Goal: Task Accomplishment & Management: Manage account settings

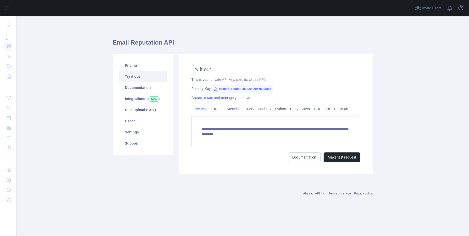
click at [463, 11] on div "Open user menu" at bounding box center [460, 8] width 8 height 9
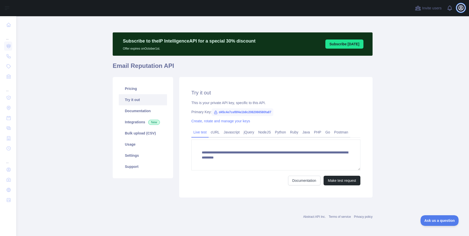
click at [462, 10] on icon "button" at bounding box center [460, 8] width 6 height 6
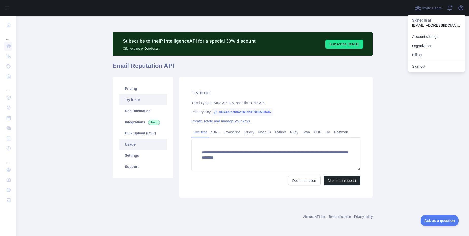
click at [131, 142] on link "Usage" at bounding box center [143, 144] width 48 height 11
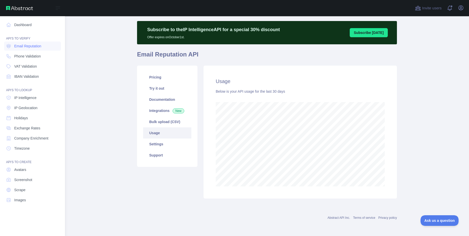
scroll to position [253365, 253185]
click at [23, 26] on link "Dashboard" at bounding box center [32, 24] width 57 height 9
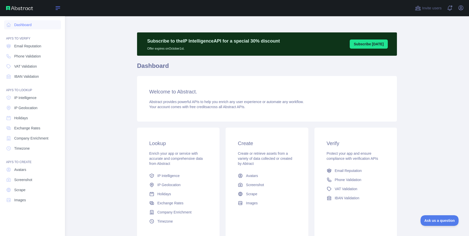
click at [58, 7] on icon at bounding box center [58, 8] width 4 height 3
click at [58, 9] on icon at bounding box center [58, 8] width 6 height 6
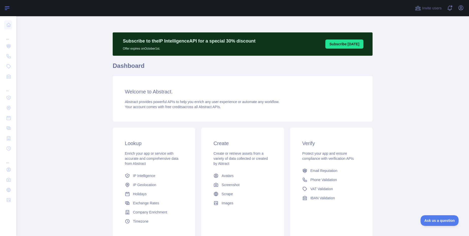
click at [58, 9] on div at bounding box center [213, 8] width 387 height 16
click at [459, 8] on icon "button" at bounding box center [460, 8] width 6 height 6
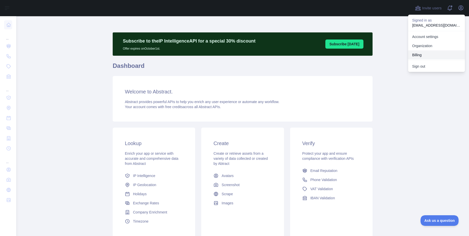
click at [417, 56] on button "Billing" at bounding box center [436, 54] width 57 height 9
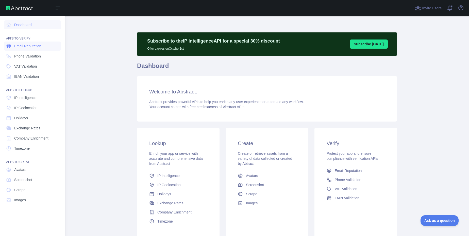
click at [26, 48] on span "Email Reputation" at bounding box center [27, 46] width 27 height 5
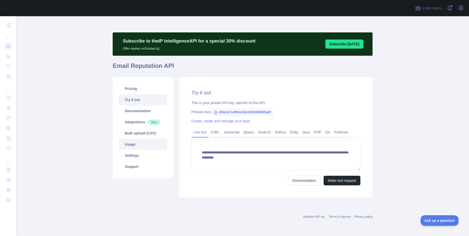
click at [132, 146] on link "Usage" at bounding box center [143, 144] width 48 height 11
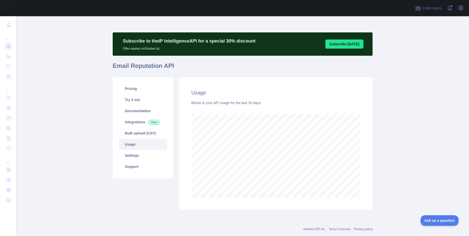
scroll to position [220, 449]
click at [429, 6] on span "Invite users" at bounding box center [432, 8] width 20 height 6
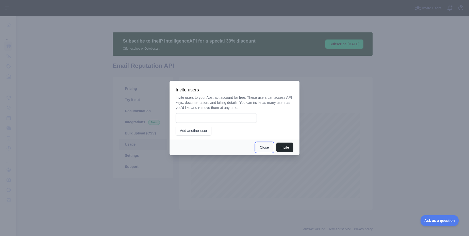
click at [263, 145] on button "Close" at bounding box center [264, 148] width 18 height 10
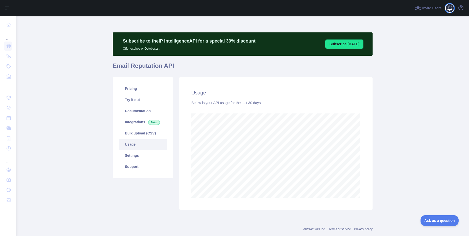
click at [449, 10] on span at bounding box center [451, 8] width 10 height 16
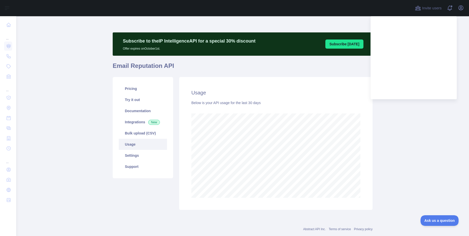
click at [442, 127] on main "Subscribe to the IP Intelligence API for a special 30 % discount Offer expires …" at bounding box center [242, 126] width 452 height 220
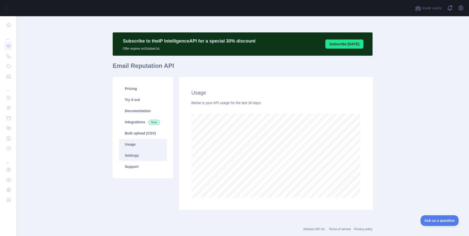
click at [135, 158] on link "Settings" at bounding box center [143, 155] width 48 height 11
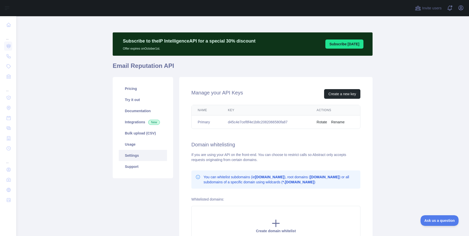
click at [464, 11] on div "Open user menu" at bounding box center [460, 8] width 8 height 9
click at [461, 8] on icon "button" at bounding box center [460, 8] width 6 height 6
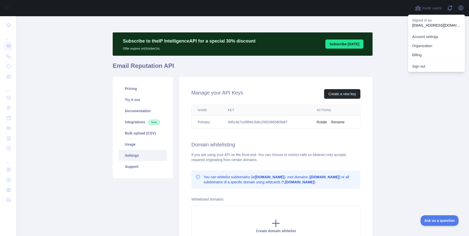
click at [321, 22] on div "Subscribe to the IP Intelligence API for a special 30 % discount Offer expires …" at bounding box center [243, 156] width 260 height 280
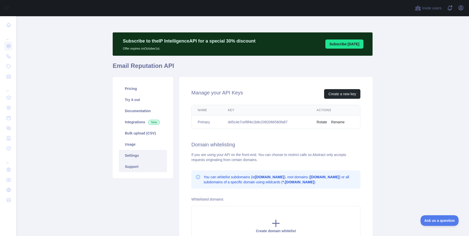
click at [133, 166] on link "Support" at bounding box center [143, 166] width 48 height 11
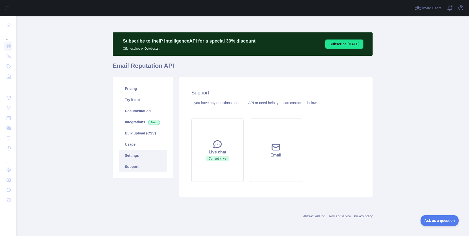
click at [129, 152] on link "Settings" at bounding box center [143, 155] width 48 height 11
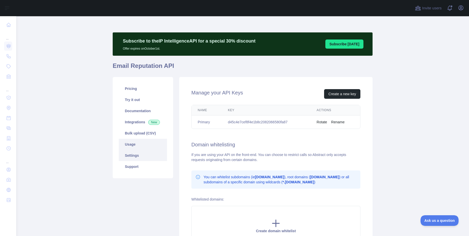
click at [127, 147] on link "Usage" at bounding box center [143, 144] width 48 height 11
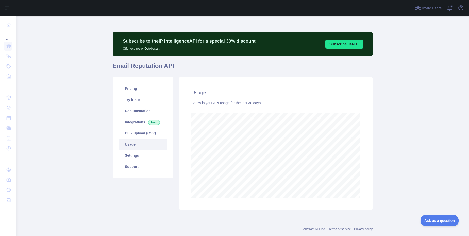
scroll to position [220, 449]
click at [460, 9] on icon "button" at bounding box center [460, 8] width 5 height 5
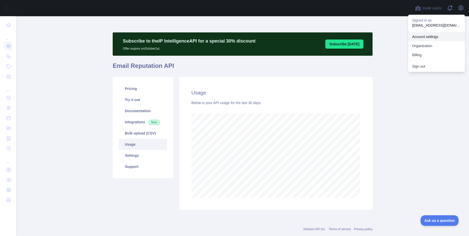
click at [432, 37] on link "Account settings" at bounding box center [436, 36] width 57 height 9
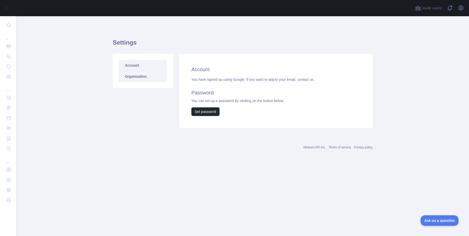
click at [146, 80] on link "Organization" at bounding box center [143, 76] width 48 height 11
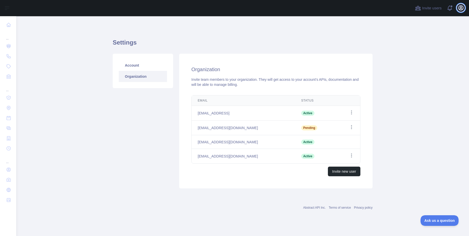
click at [462, 10] on icon "button" at bounding box center [460, 8] width 5 height 5
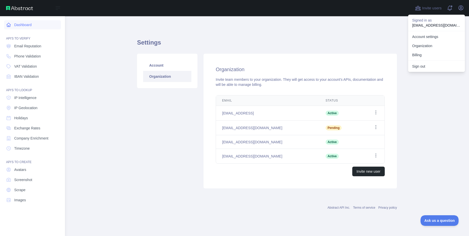
click at [26, 28] on link "Dashboard" at bounding box center [32, 24] width 57 height 9
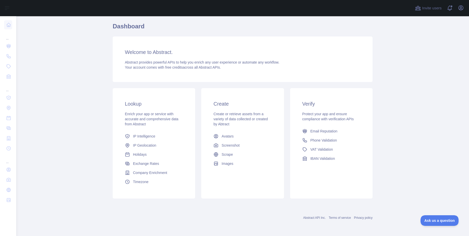
scroll to position [39, 0]
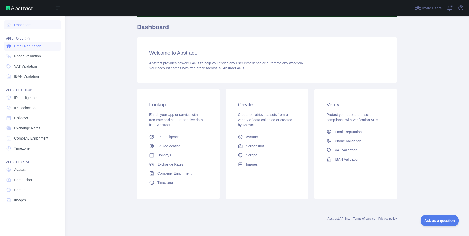
click at [25, 48] on span "Email Reputation" at bounding box center [27, 46] width 27 height 5
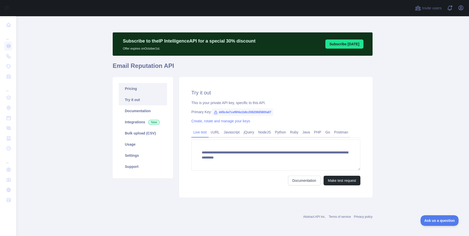
click at [139, 91] on link "Pricing" at bounding box center [143, 88] width 48 height 11
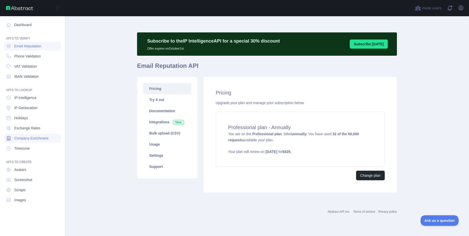
click at [29, 135] on link "Company Enrichment" at bounding box center [32, 138] width 57 height 9
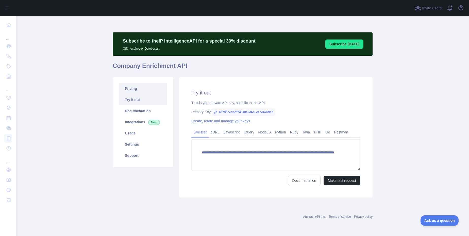
click at [141, 89] on link "Pricing" at bounding box center [143, 88] width 48 height 11
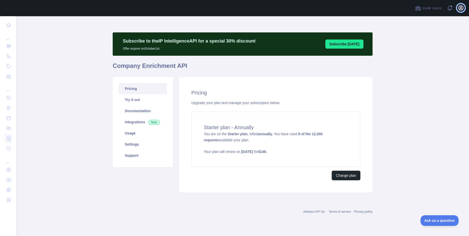
click at [462, 9] on icon "button" at bounding box center [460, 8] width 5 height 5
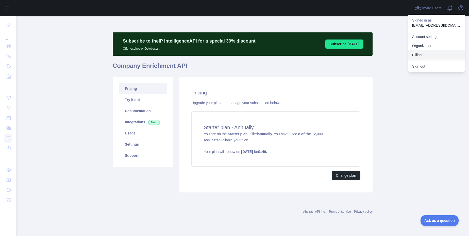
click at [414, 59] on button "Billing" at bounding box center [436, 54] width 57 height 9
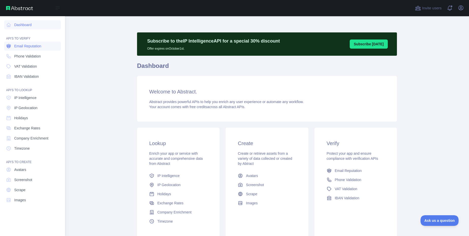
click at [34, 49] on link "Email Reputation" at bounding box center [32, 46] width 57 height 9
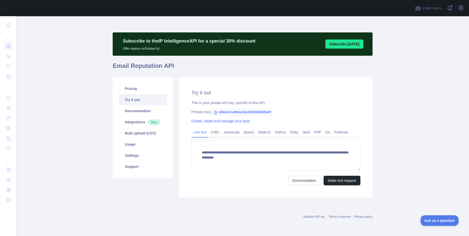
click at [213, 121] on link "Create, rotate and manage your keys" at bounding box center [220, 121] width 59 height 4
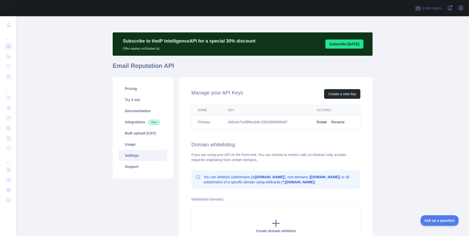
scroll to position [1, 0]
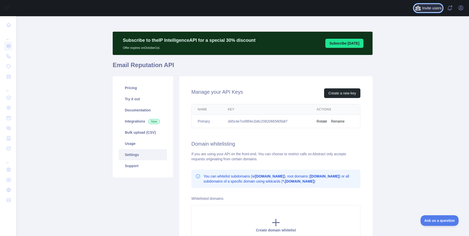
click at [433, 10] on span "Invite users" at bounding box center [432, 8] width 20 height 6
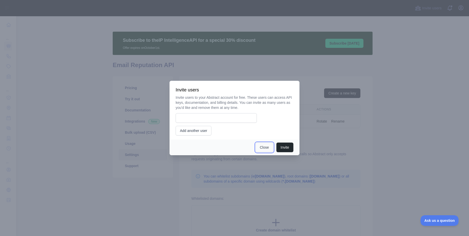
click at [262, 152] on button "Close" at bounding box center [264, 148] width 18 height 10
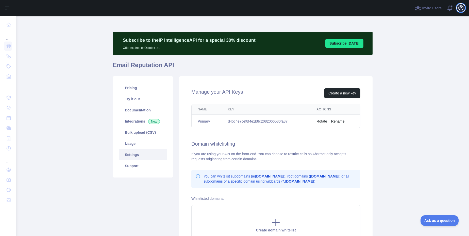
click at [463, 9] on icon "button" at bounding box center [460, 8] width 5 height 5
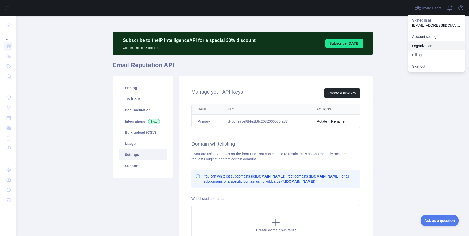
click at [422, 46] on link "Organization" at bounding box center [436, 45] width 57 height 9
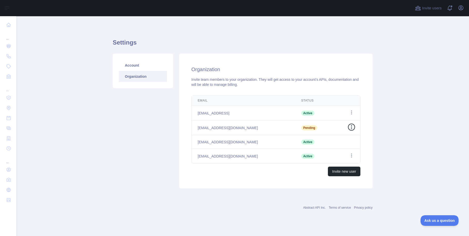
click at [352, 128] on icon "button" at bounding box center [351, 127] width 5 height 5
click at [320, 137] on button "Resend invite" at bounding box center [325, 137] width 57 height 9
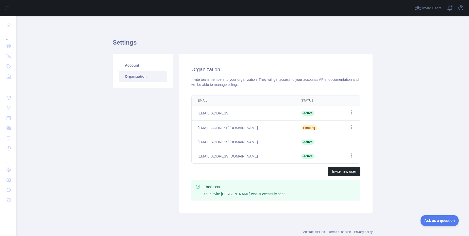
drag, startPoint x: 251, startPoint y: 126, endPoint x: 183, endPoint y: 129, distance: 68.3
click at [183, 129] on div "Email Status Edit it-support@cognichip.ai Active Open options sony.j@siliconval…" at bounding box center [275, 148] width 185 height 110
click at [256, 129] on td "sony.j@siliconvalleycloudit.com" at bounding box center [242, 128] width 103 height 15
drag, startPoint x: 256, startPoint y: 129, endPoint x: 195, endPoint y: 129, distance: 61.4
click at [195, 129] on td "sony.j@siliconvalleycloudit.com" at bounding box center [242, 128] width 103 height 15
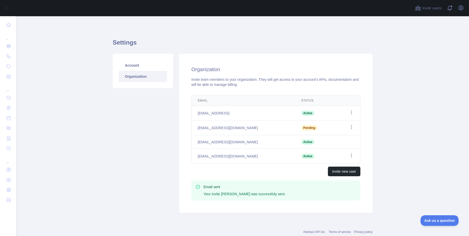
copy td "sony.j@siliconvalleycloudit.com"
click at [349, 128] on icon "button" at bounding box center [351, 127] width 5 height 5
click at [396, 115] on main "Settings Account Organization Organization Invite team members to your organiza…" at bounding box center [242, 126] width 452 height 220
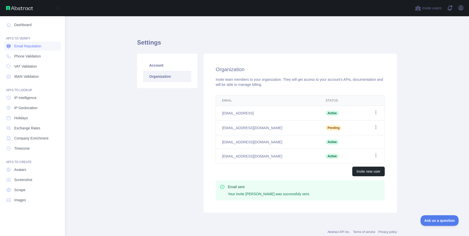
click at [34, 47] on span "Email Reputation" at bounding box center [27, 46] width 27 height 5
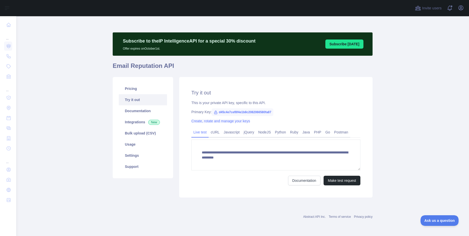
click at [207, 121] on link "Create, rotate and manage your keys" at bounding box center [220, 121] width 59 height 4
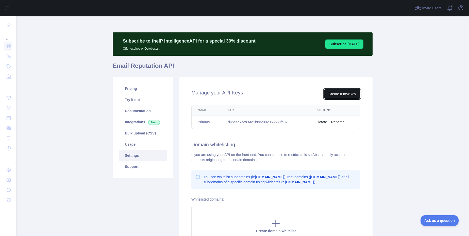
click at [342, 96] on button "Create a new key" at bounding box center [342, 94] width 36 height 10
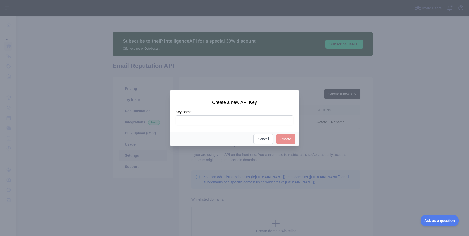
click at [235, 120] on input "Key name" at bounding box center [234, 121] width 118 height 10
type input "**********"
click at [288, 139] on button "Create" at bounding box center [285, 139] width 19 height 10
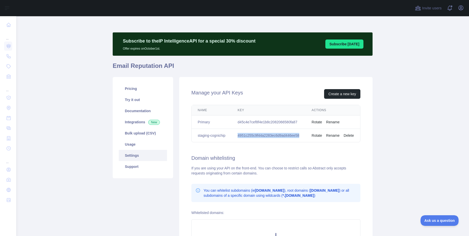
drag, startPoint x: 238, startPoint y: 135, endPoint x: 300, endPoint y: 136, distance: 62.1
click at [300, 136] on td "4951c255c9f44a2283ec6d9ad446ee58" at bounding box center [268, 135] width 74 height 13
copy td "4951c255c9f44a2283ec6d9ad446ee58"
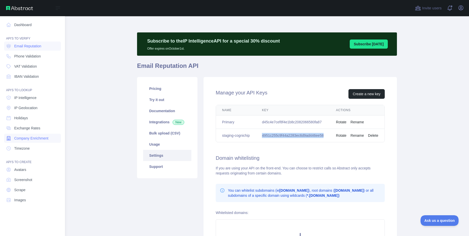
click at [28, 137] on span "Company Enrichment" at bounding box center [31, 138] width 34 height 5
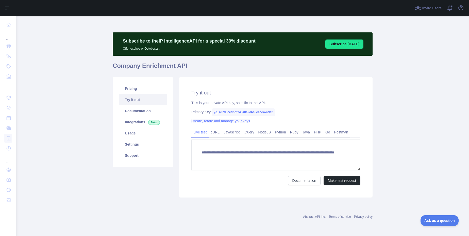
click at [219, 121] on link "Create, rotate and manage your keys" at bounding box center [220, 121] width 59 height 4
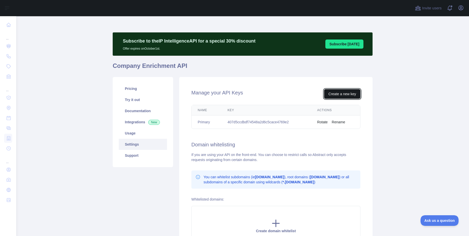
click at [341, 94] on button "Create a new key" at bounding box center [342, 94] width 36 height 10
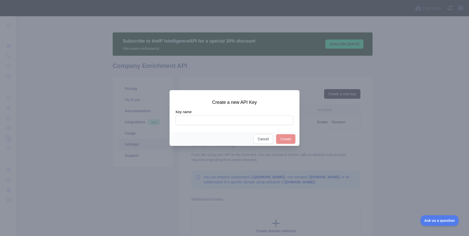
click at [221, 120] on input "Key name" at bounding box center [234, 121] width 118 height 10
click at [289, 140] on button "Create" at bounding box center [285, 139] width 19 height 10
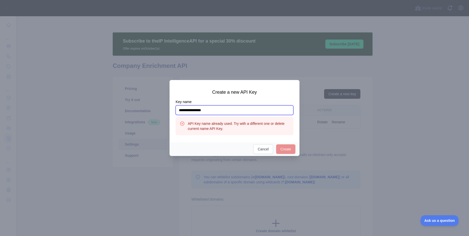
click at [208, 111] on input "**********" at bounding box center [234, 110] width 118 height 10
drag, startPoint x: 208, startPoint y: 111, endPoint x: 192, endPoint y: 111, distance: 16.0
click at [192, 111] on input "**********" at bounding box center [234, 110] width 118 height 10
click at [210, 111] on input "**********" at bounding box center [234, 110] width 118 height 10
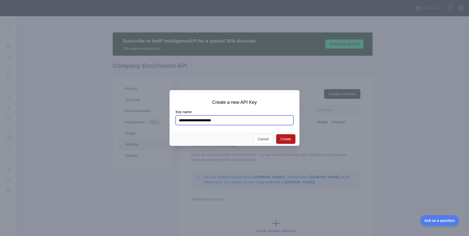
type input "**********"
click at [290, 141] on button "Create" at bounding box center [285, 139] width 19 height 10
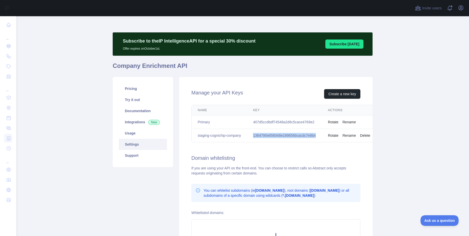
drag, startPoint x: 253, startPoint y: 136, endPoint x: 316, endPoint y: 137, distance: 63.1
click at [316, 137] on td "1364790e656048e189656bcacdc7e6b4" at bounding box center [284, 135] width 75 height 13
copy td "1364790e656048e189656bcacdc7e6b4"
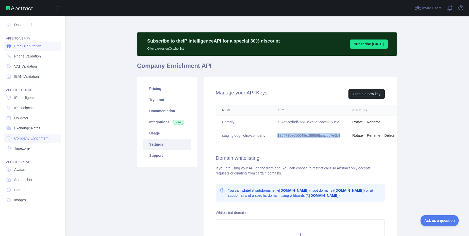
click at [25, 48] on span "Email Reputation" at bounding box center [27, 46] width 27 height 5
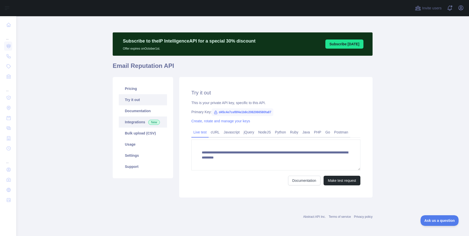
click at [135, 122] on link "Integrations New" at bounding box center [143, 122] width 48 height 11
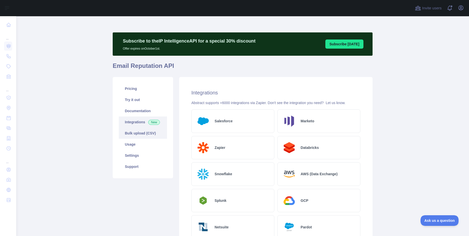
click at [133, 134] on link "Bulk upload (CSV)" at bounding box center [143, 133] width 48 height 11
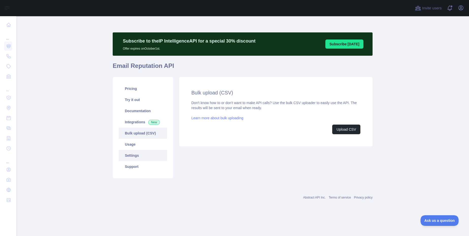
click at [131, 156] on link "Settings" at bounding box center [143, 155] width 48 height 11
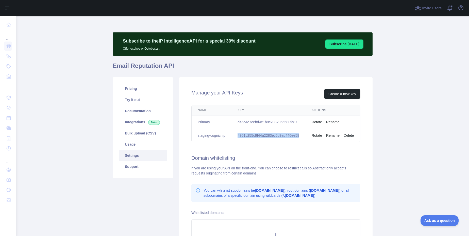
drag, startPoint x: 238, startPoint y: 136, endPoint x: 300, endPoint y: 136, distance: 62.6
click at [300, 136] on td "4951c255c9f44a2283ec6d9ad446ee58" at bounding box center [268, 135] width 74 height 13
copy td "4951c255c9f44a2283ec6d9ad446ee58"
click at [131, 120] on link "Integrations New" at bounding box center [143, 122] width 48 height 11
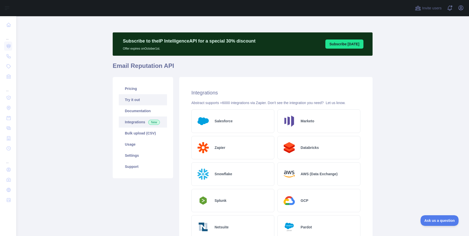
click at [132, 100] on link "Try it out" at bounding box center [143, 99] width 48 height 11
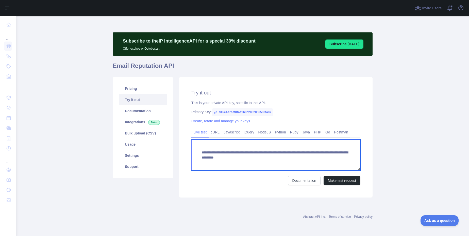
drag, startPoint x: 349, startPoint y: 158, endPoint x: 200, endPoint y: 149, distance: 149.2
click at [200, 149] on textarea "**********" at bounding box center [275, 155] width 169 height 31
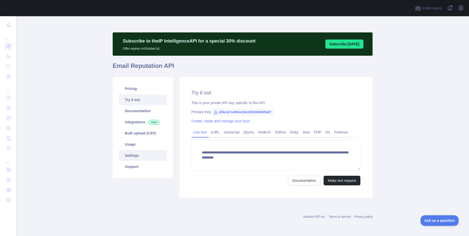
click at [134, 155] on link "Settings" at bounding box center [143, 155] width 48 height 11
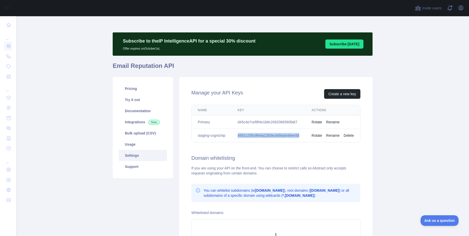
drag, startPoint x: 237, startPoint y: 135, endPoint x: 303, endPoint y: 137, distance: 65.2
click at [303, 137] on td "4951c255c9f44a2283ec6d9ad446ee58" at bounding box center [268, 135] width 74 height 13
copy td "4951c255c9f44a2283ec6d9ad446ee58"
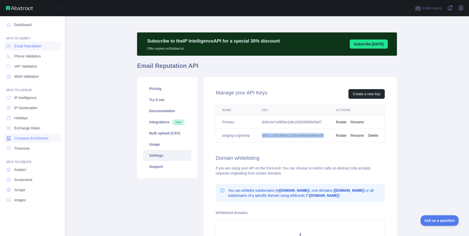
click at [25, 142] on link "Company Enrichment" at bounding box center [32, 138] width 57 height 9
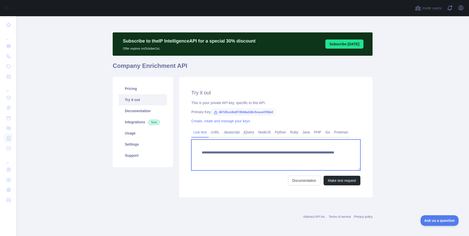
drag, startPoint x: 315, startPoint y: 158, endPoint x: 198, endPoint y: 153, distance: 117.5
click at [198, 153] on textarea "**********" at bounding box center [275, 155] width 169 height 31
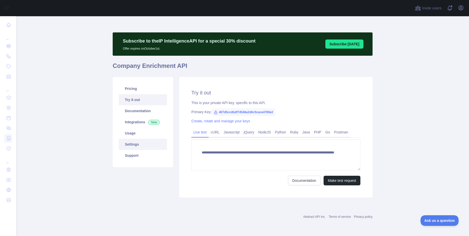
click at [130, 145] on link "Settings" at bounding box center [143, 144] width 48 height 11
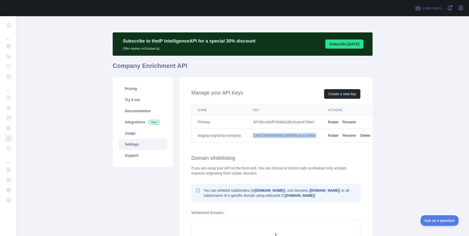
drag, startPoint x: 254, startPoint y: 135, endPoint x: 317, endPoint y: 135, distance: 63.9
click at [317, 135] on td "1364790e656048e189656bcacdc7e6b4" at bounding box center [284, 135] width 75 height 13
copy td "1364790e656048e189656bcacdc7e6b4"
